Goal: Navigation & Orientation: Go to known website

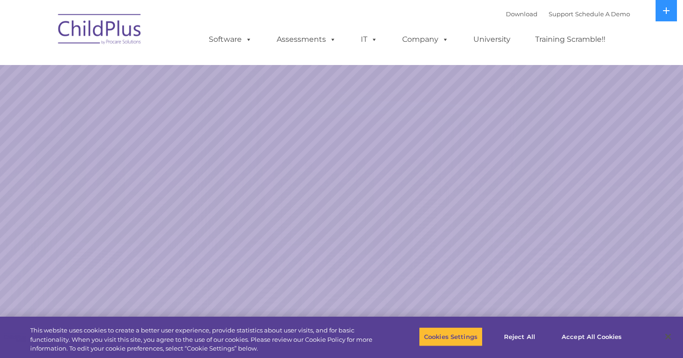
select select "MEDIUM"
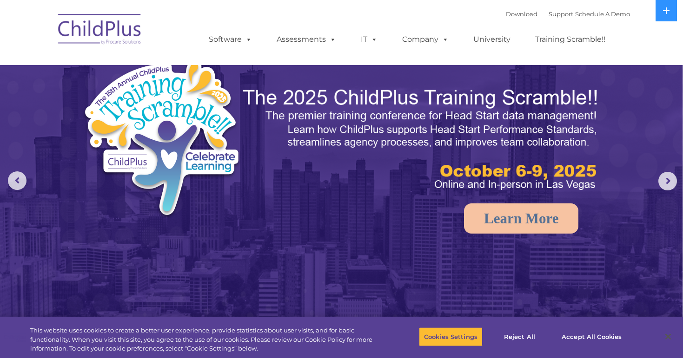
click at [83, 27] on img at bounding box center [99, 30] width 93 height 46
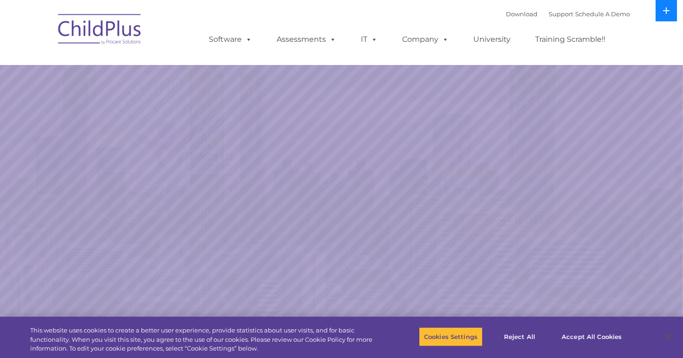
select select "MEDIUM"
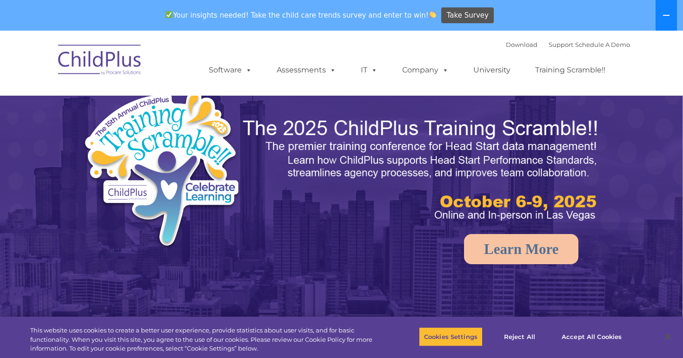
click at [662, 18] on icon at bounding box center [665, 15] width 7 height 7
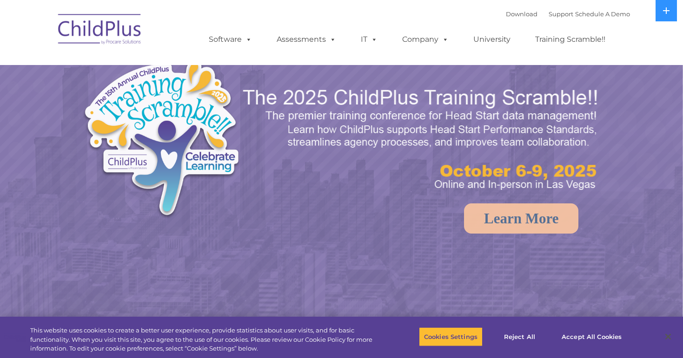
select select "MEDIUM"
